Goal: Check status: Check status

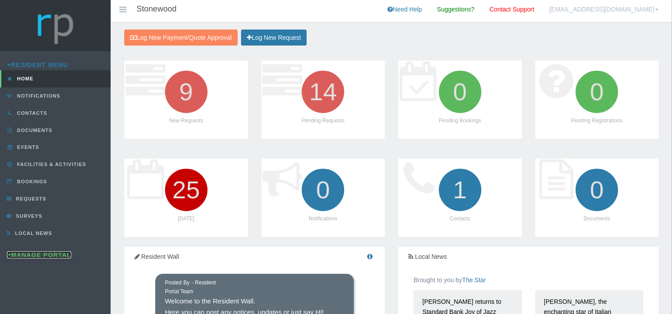
click at [54, 252] on link "Manage Portal" at bounding box center [39, 255] width 64 height 7
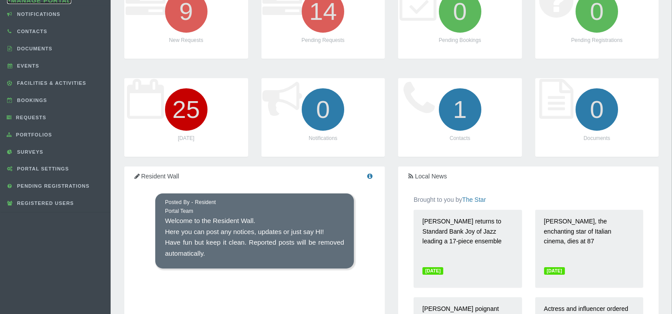
scroll to position [93, 0]
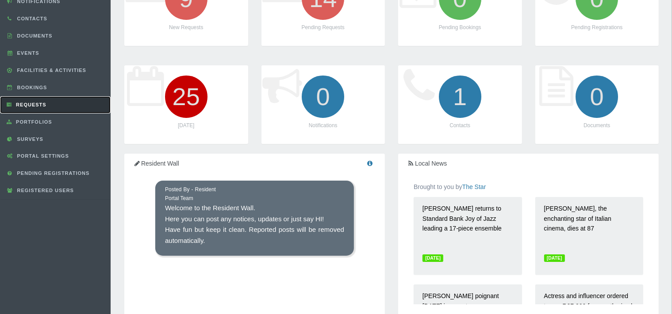
click at [47, 103] on link "Requests" at bounding box center [55, 104] width 111 height 17
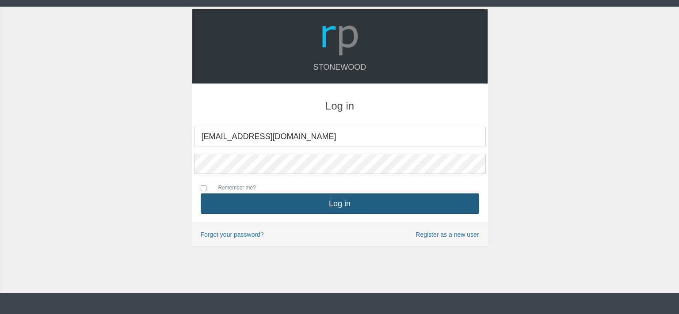
type input "[EMAIL_ADDRESS][DOMAIN_NAME]"
click at [345, 206] on button "Log in" at bounding box center [340, 204] width 279 height 20
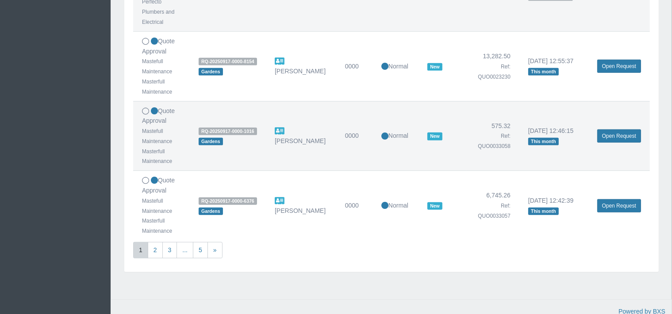
scroll to position [671, 0]
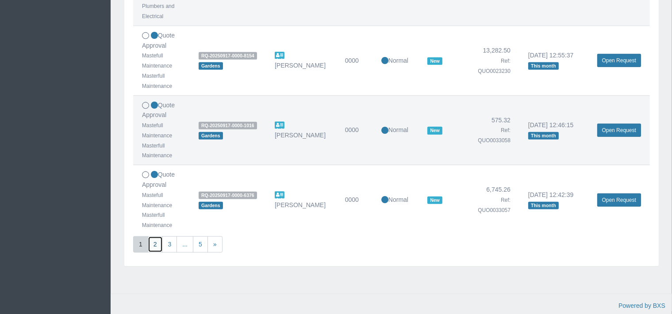
click at [156, 241] on link "2" at bounding box center [155, 245] width 15 height 16
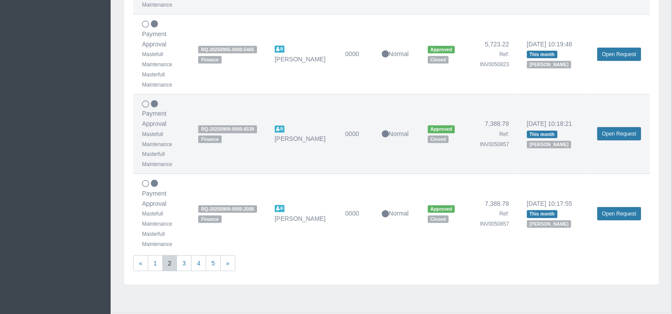
scroll to position [692, 0]
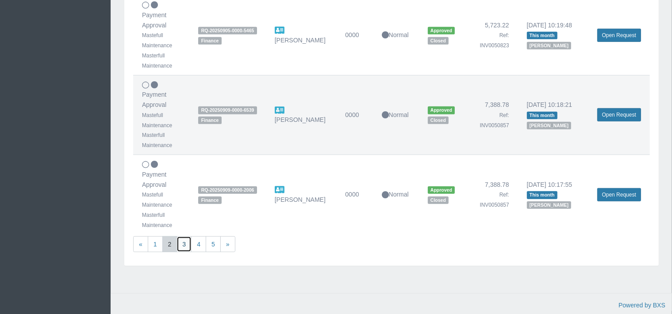
click at [187, 243] on link "3" at bounding box center [183, 245] width 15 height 16
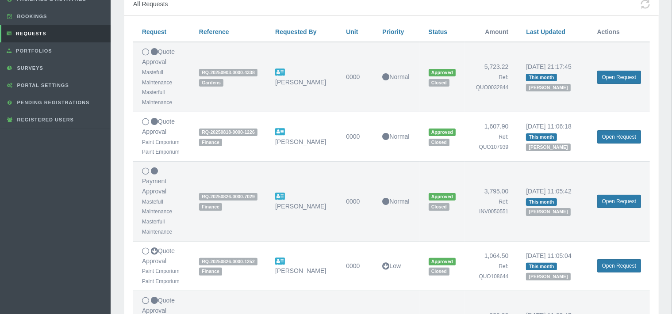
scroll to position [187, 0]
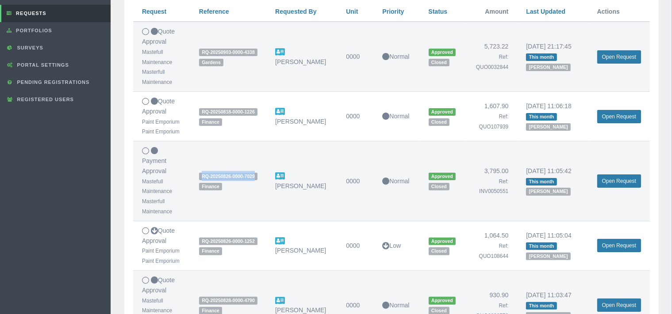
drag, startPoint x: 258, startPoint y: 176, endPoint x: 202, endPoint y: 176, distance: 56.6
click at [202, 176] on span "RQ-20250826-0000-7029" at bounding box center [228, 177] width 58 height 8
copy span "RQ-20250826-0000-7029"
click at [481, 217] on td "3,795.00 Ref: INV0050551" at bounding box center [490, 182] width 53 height 80
click at [607, 180] on link "Open Request" at bounding box center [619, 181] width 44 height 13
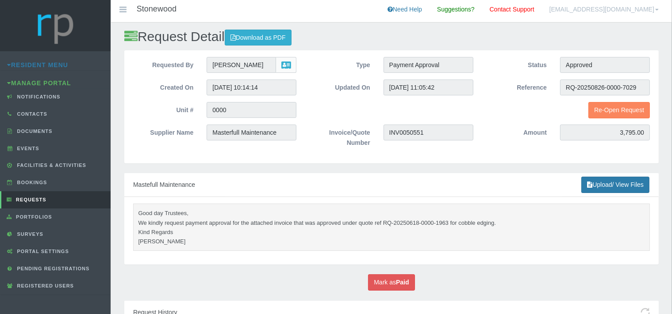
click at [578, 214] on pre "Good day Trustees, We kindly request payment approval for the attached invoice …" at bounding box center [391, 228] width 517 height 48
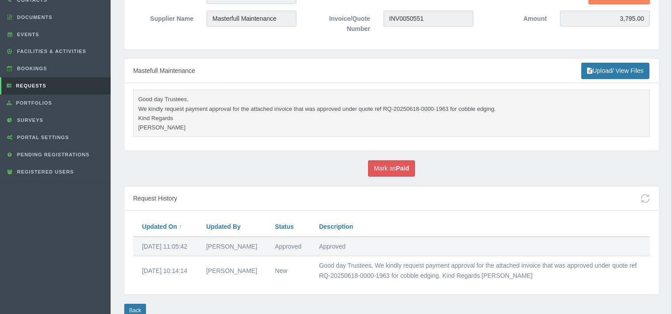
scroll to position [140, 0]
